Goal: Task Accomplishment & Management: Manage account settings

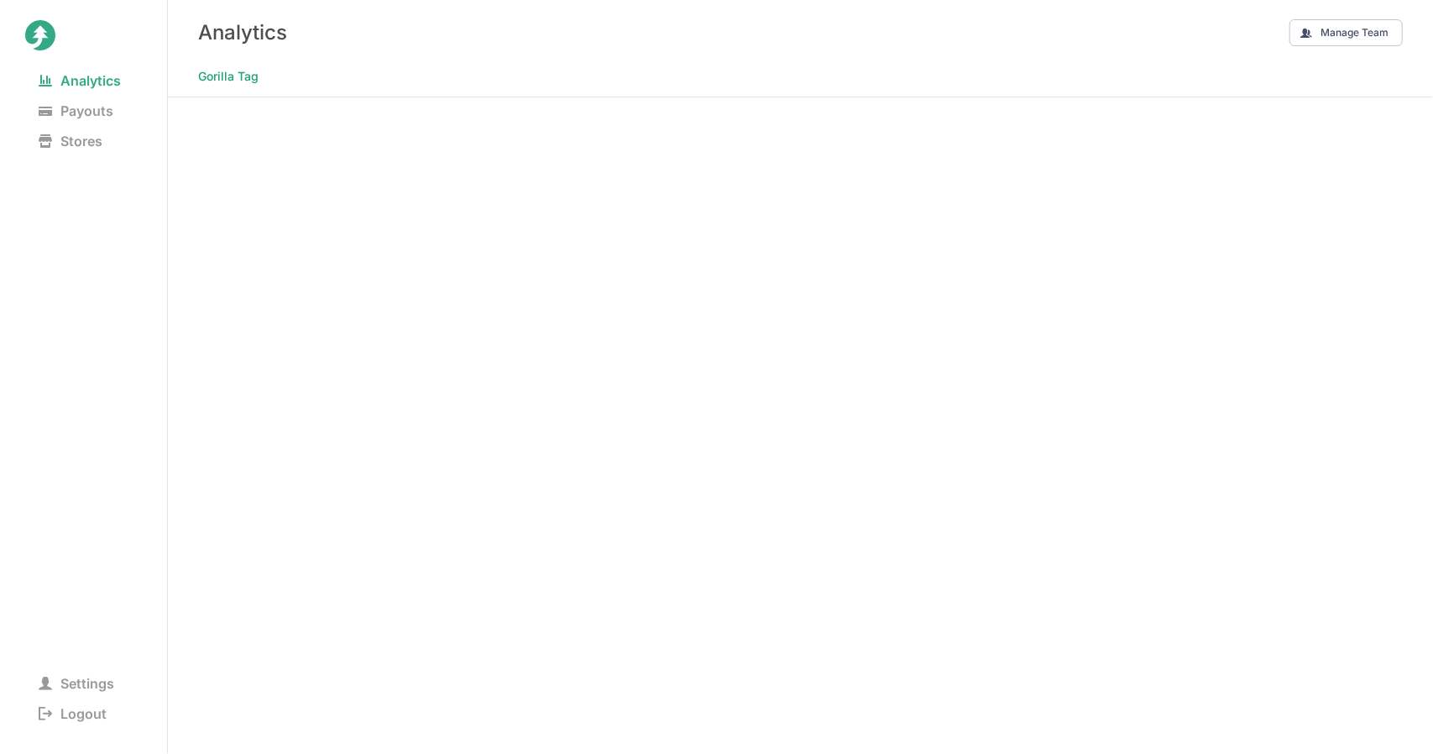
scroll to position [3, 0]
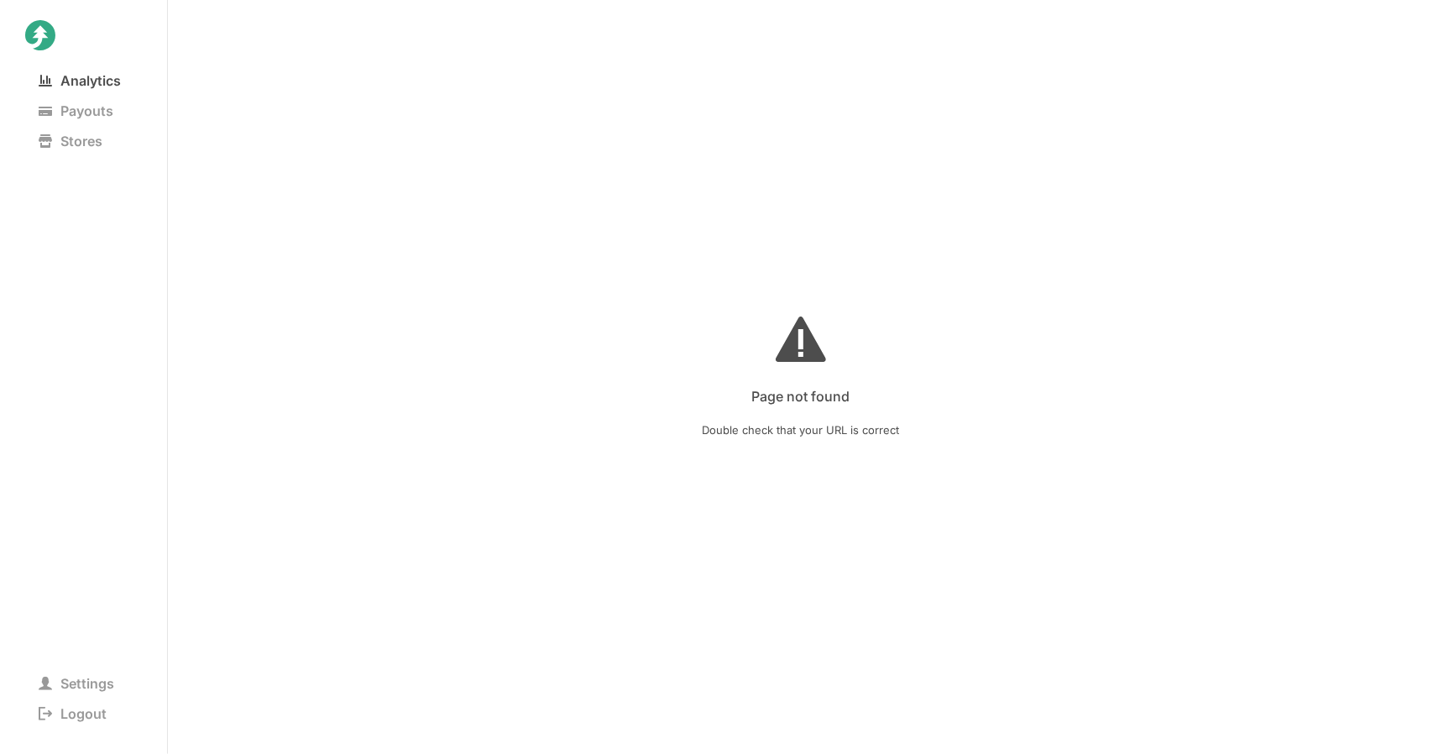
click at [55, 74] on span "Analytics" at bounding box center [79, 81] width 109 height 24
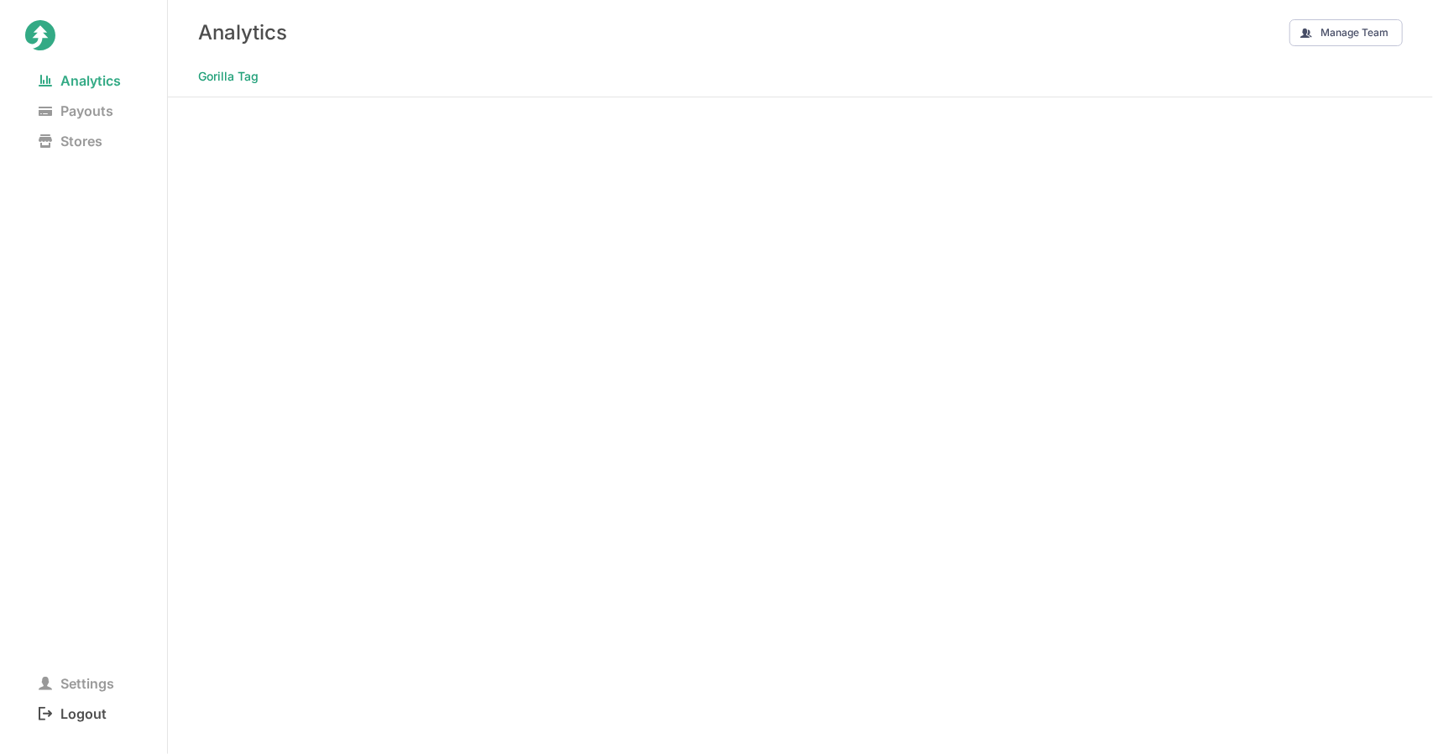
click at [90, 713] on span "Logout" at bounding box center [72, 714] width 95 height 24
